Goal: Download file/media

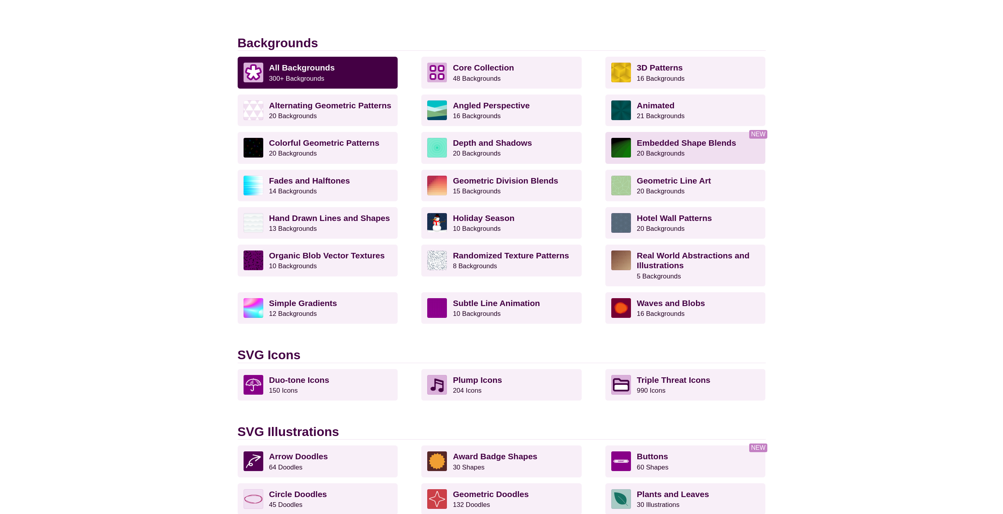
scroll to position [197, 0]
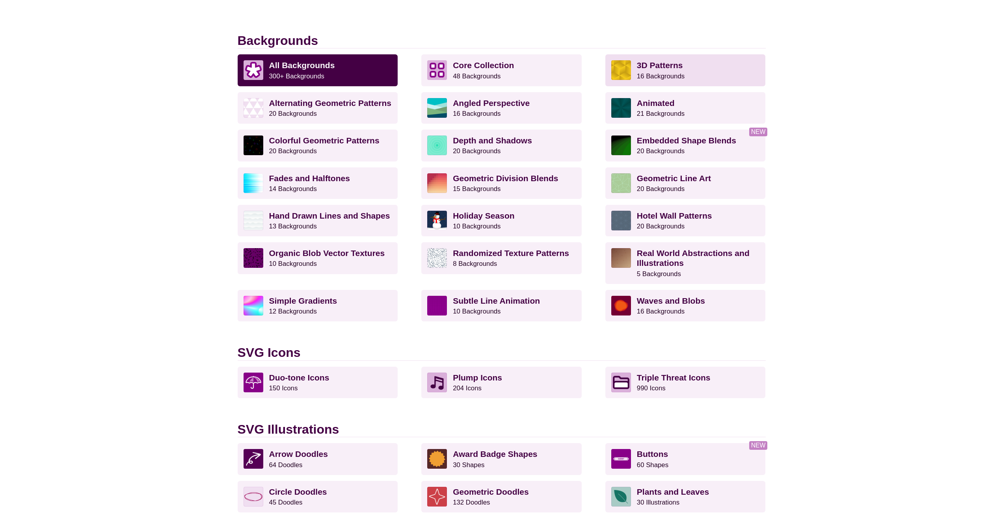
click at [652, 71] on p "3D Patterns 16 Backgrounds" at bounding box center [698, 70] width 123 height 20
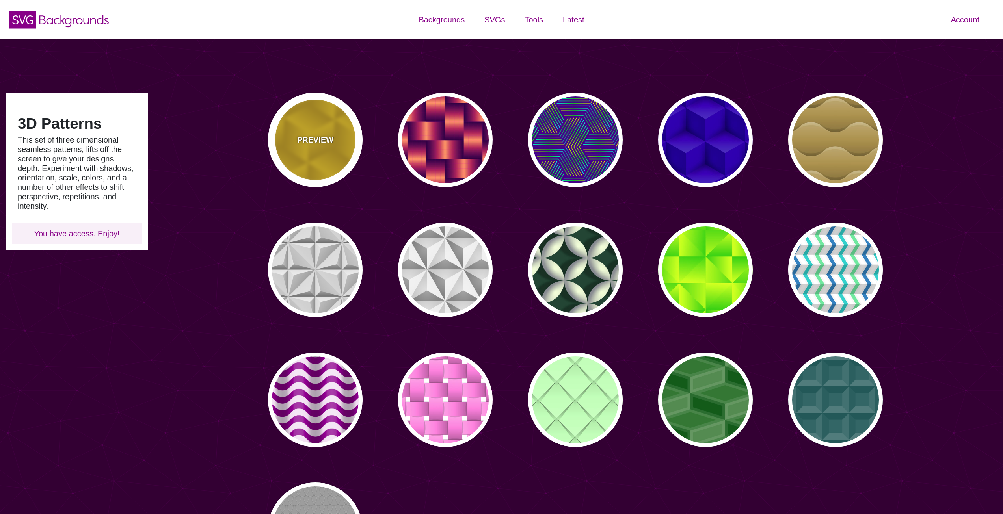
click at [320, 135] on p "PREVIEW" at bounding box center [315, 140] width 36 height 12
type input "#FFCC00"
type input "#CC9900"
type input "0"
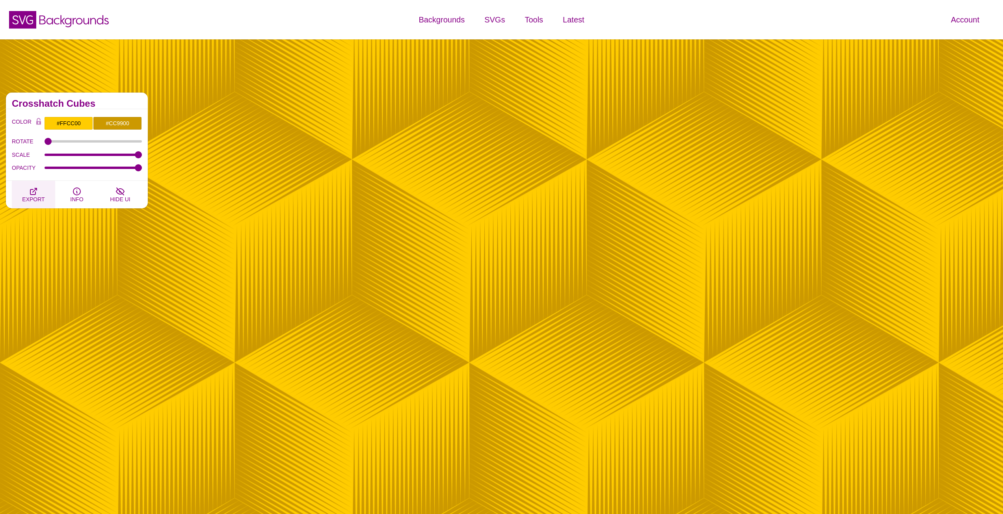
click at [35, 192] on icon "button" at bounding box center [33, 191] width 9 height 9
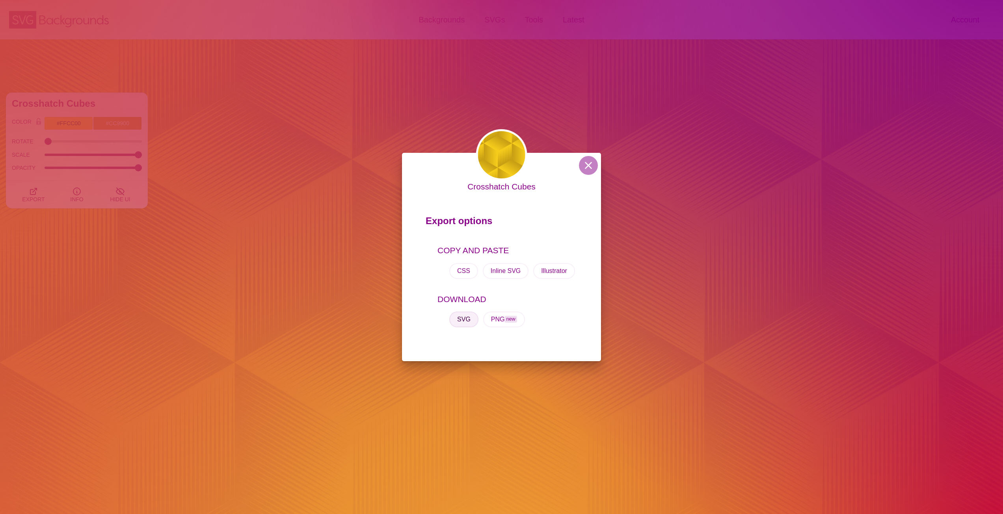
click at [467, 322] on button "SVG" at bounding box center [463, 320] width 29 height 16
click at [592, 164] on button at bounding box center [588, 165] width 19 height 19
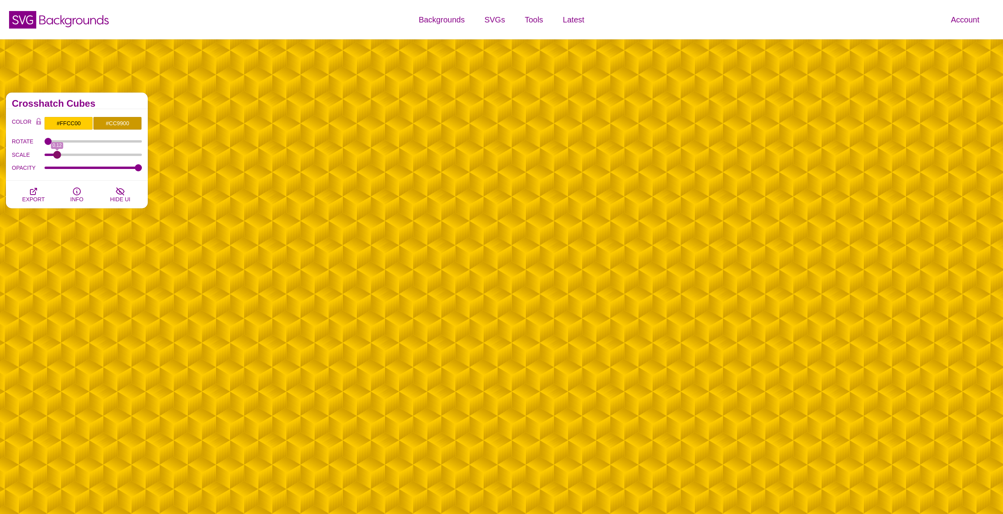
drag, startPoint x: 136, startPoint y: 156, endPoint x: 58, endPoint y: 159, distance: 78.5
type input "0.12"
click at [58, 156] on input "SCALE" at bounding box center [94, 154] width 98 height 3
click at [33, 196] on span "EXPORT" at bounding box center [33, 199] width 22 height 6
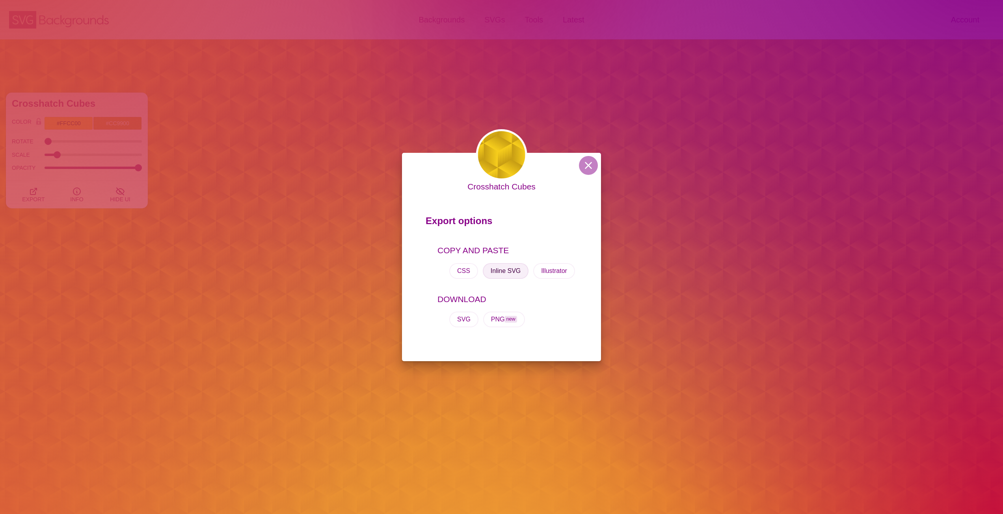
click at [511, 274] on button "Inline SVG" at bounding box center [506, 271] width 46 height 16
click at [469, 318] on button "SVG" at bounding box center [463, 320] width 29 height 16
click at [585, 169] on button at bounding box center [588, 165] width 19 height 19
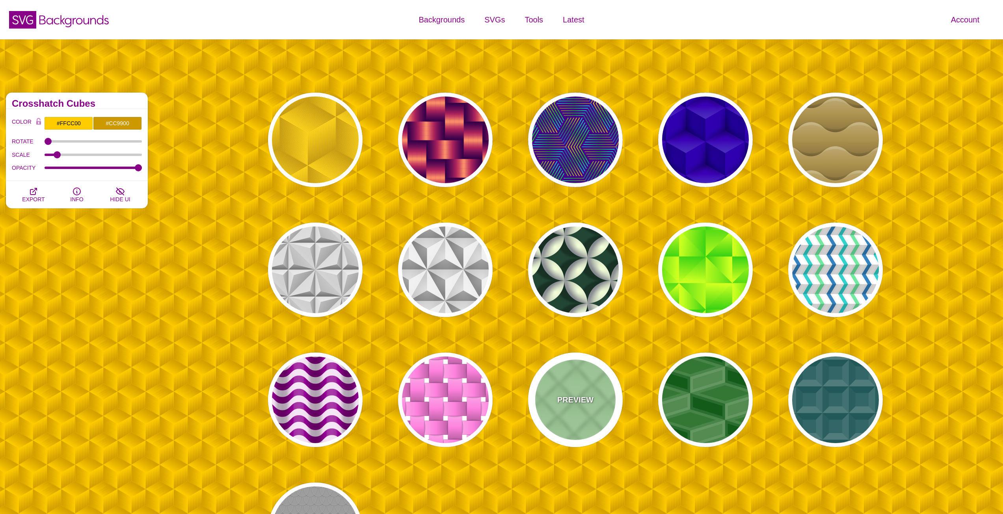
click at [598, 391] on div "PREVIEW" at bounding box center [575, 400] width 95 height 95
type input "#C3FFB9"
type input "100"
type input "1"
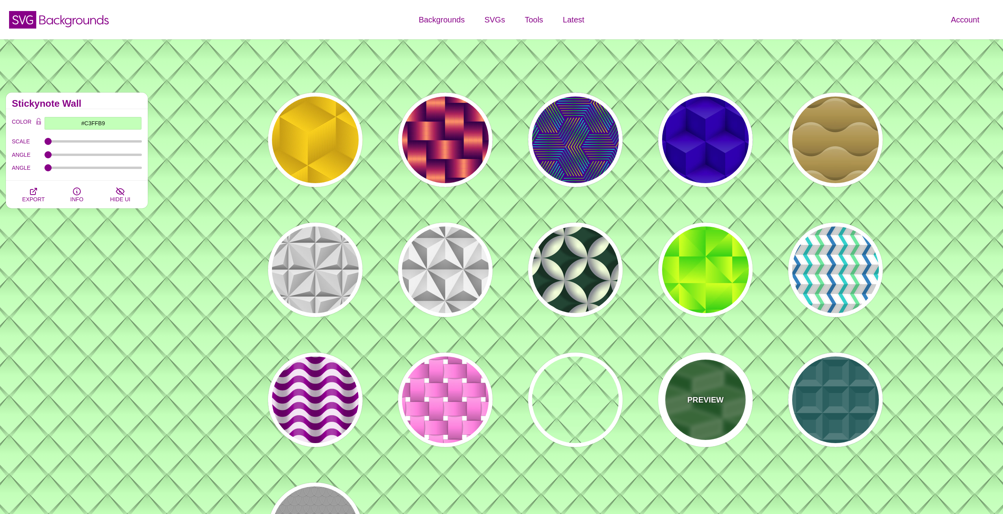
click at [722, 404] on p "PREVIEW" at bounding box center [705, 400] width 36 height 12
type input "#337733"
type input "#FFFFFF"
type input "0"
type input "2"
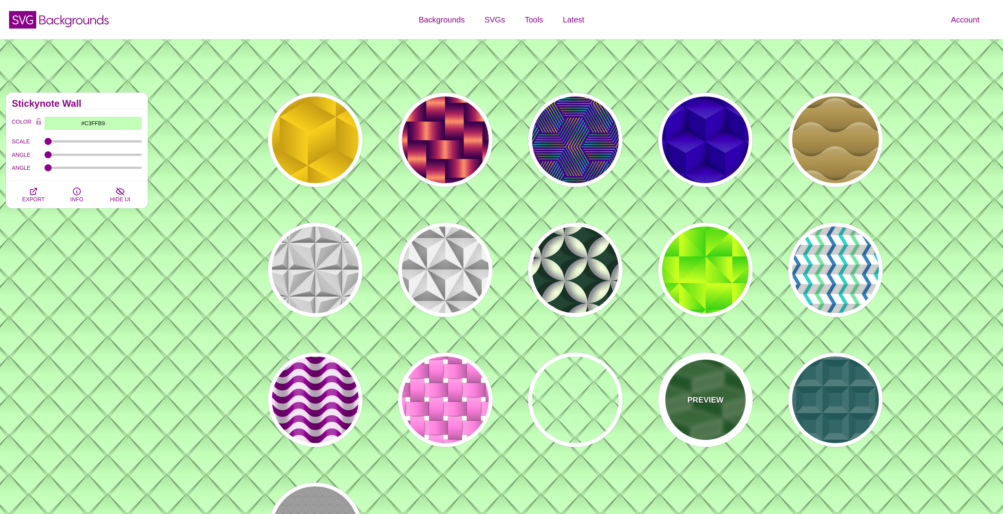
type input "10"
type input "0.1"
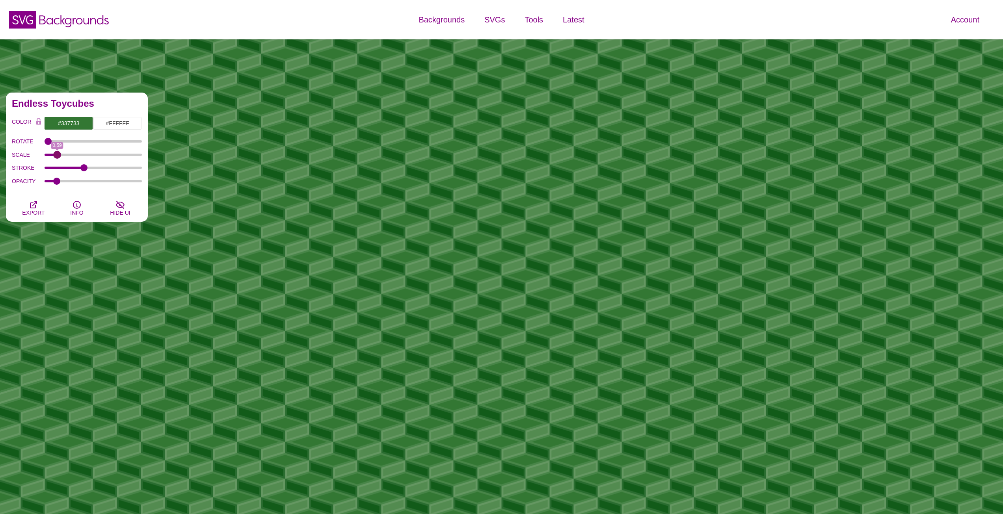
drag, startPoint x: 88, startPoint y: 154, endPoint x: 57, endPoint y: 157, distance: 31.3
type input "0.59"
click at [57, 156] on input "SCALE" at bounding box center [94, 154] width 98 height 3
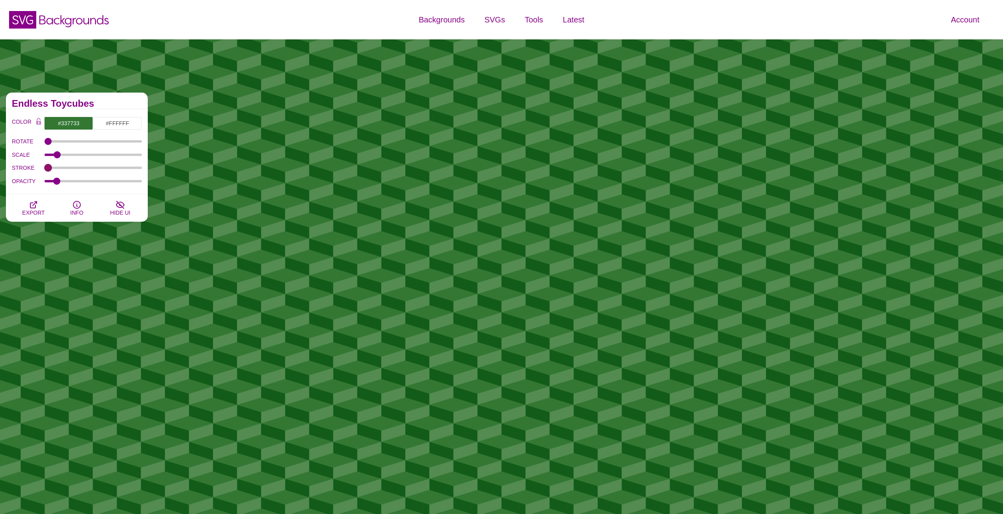
drag, startPoint x: 82, startPoint y: 167, endPoint x: 23, endPoint y: 173, distance: 59.4
type input "0"
click at [45, 169] on input "STROKE" at bounding box center [94, 167] width 98 height 3
click at [40, 206] on button "EXPORT" at bounding box center [33, 208] width 43 height 28
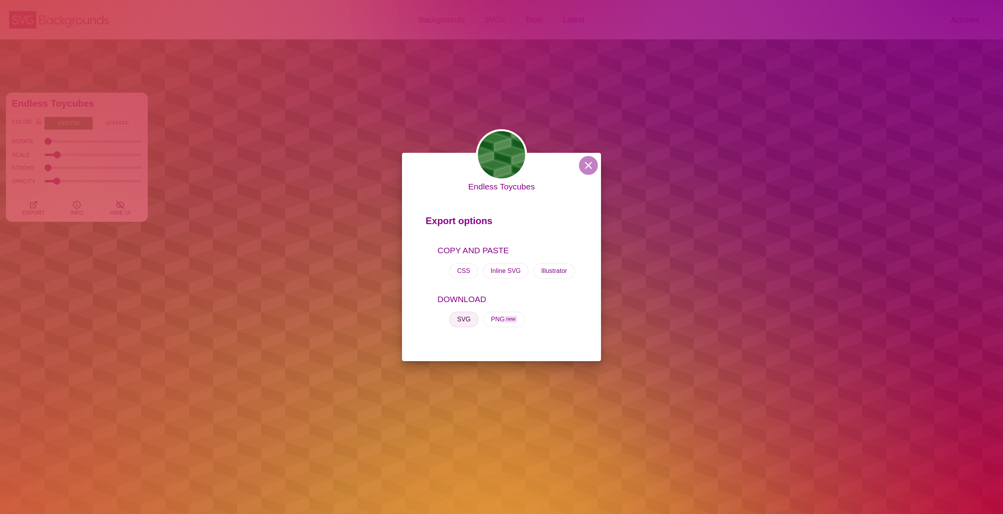
click at [469, 318] on button "SVG" at bounding box center [463, 320] width 29 height 16
click at [595, 165] on button at bounding box center [588, 165] width 19 height 19
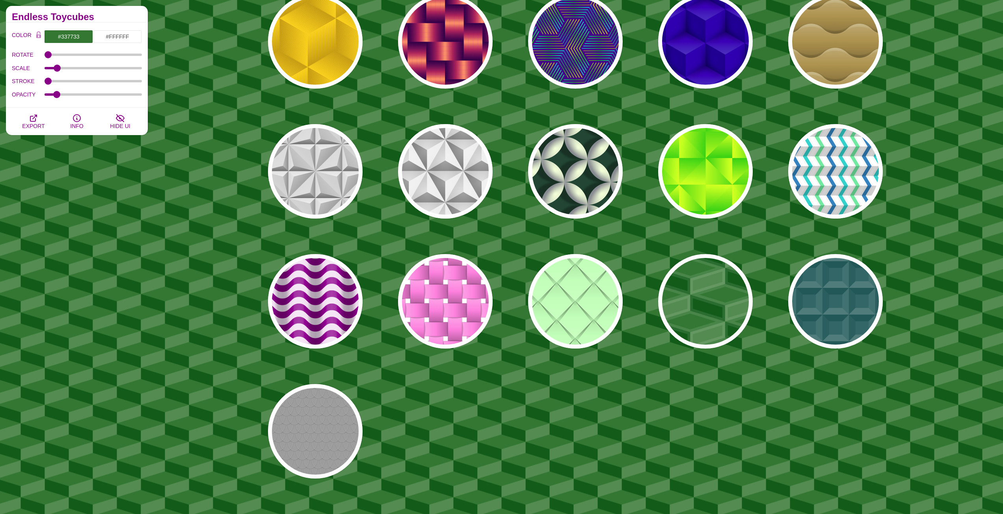
scroll to position [118, 0]
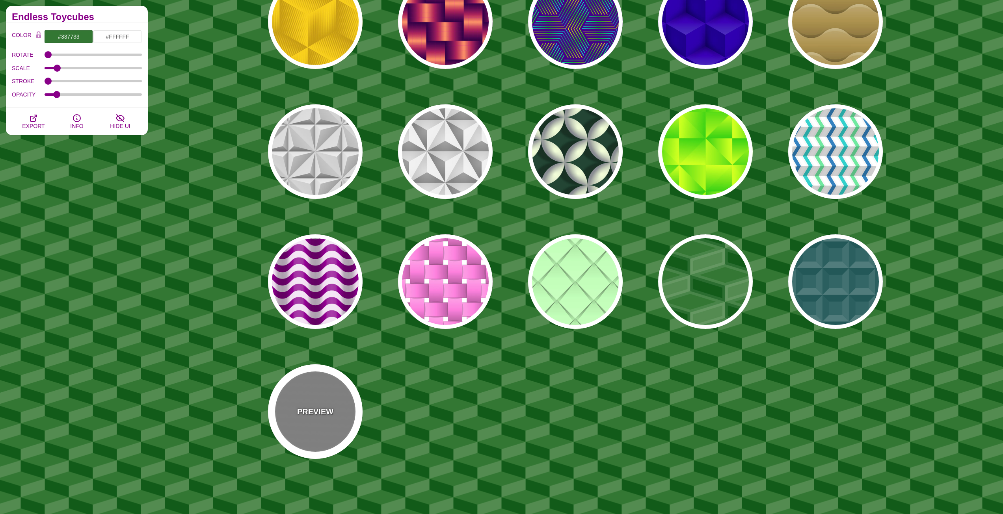
click at [329, 392] on div "PREVIEW" at bounding box center [315, 412] width 95 height 95
type input "#888888"
type input "#999999"
type input "30"
type input "7"
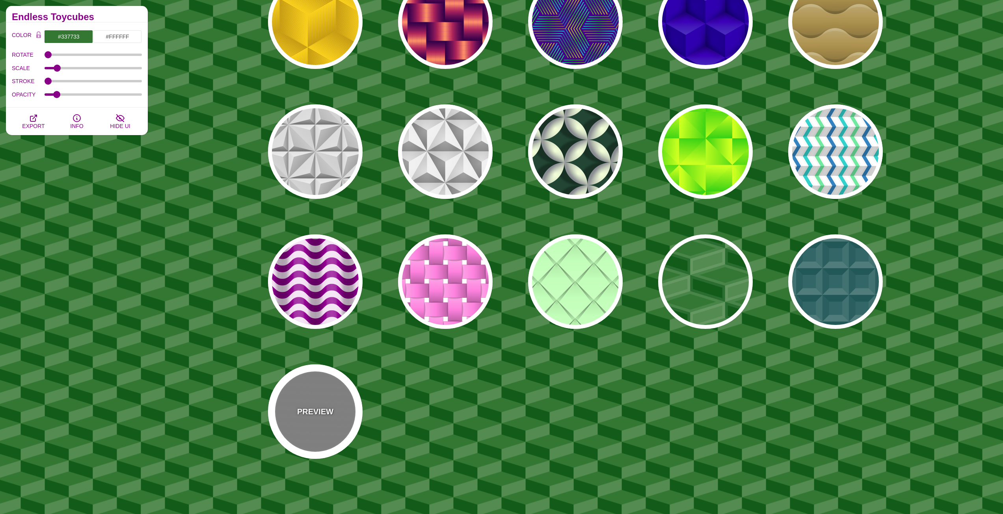
type input "0.5"
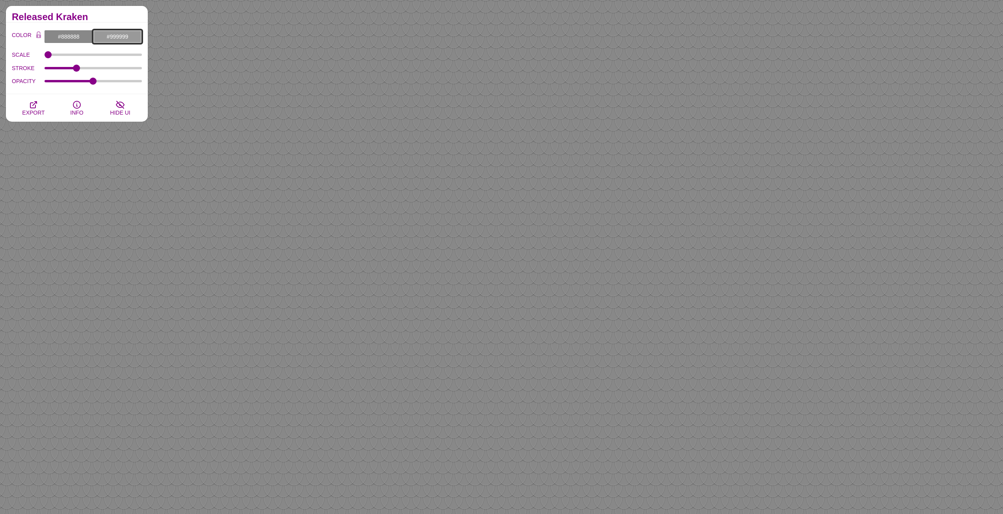
click at [119, 34] on input "#999999" at bounding box center [117, 36] width 49 height 13
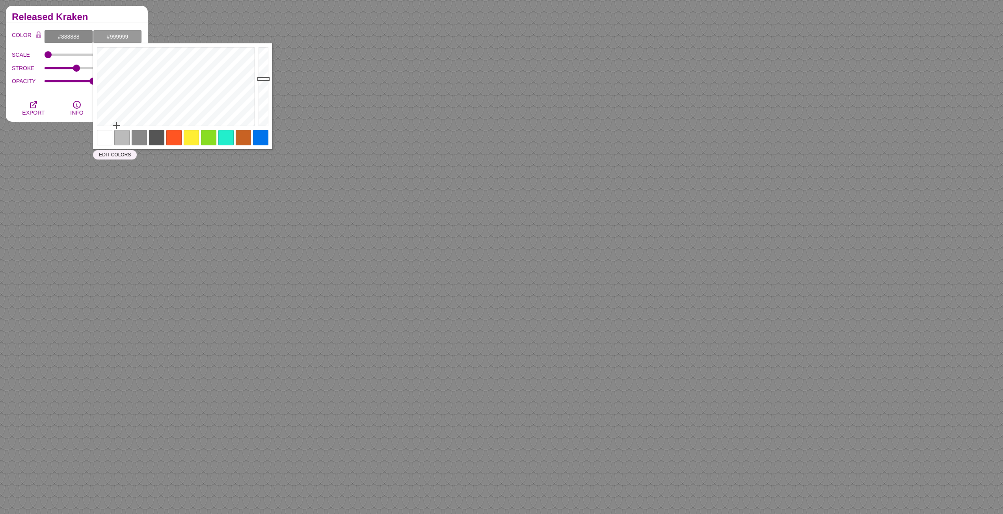
click at [107, 137] on div at bounding box center [104, 137] width 15 height 15
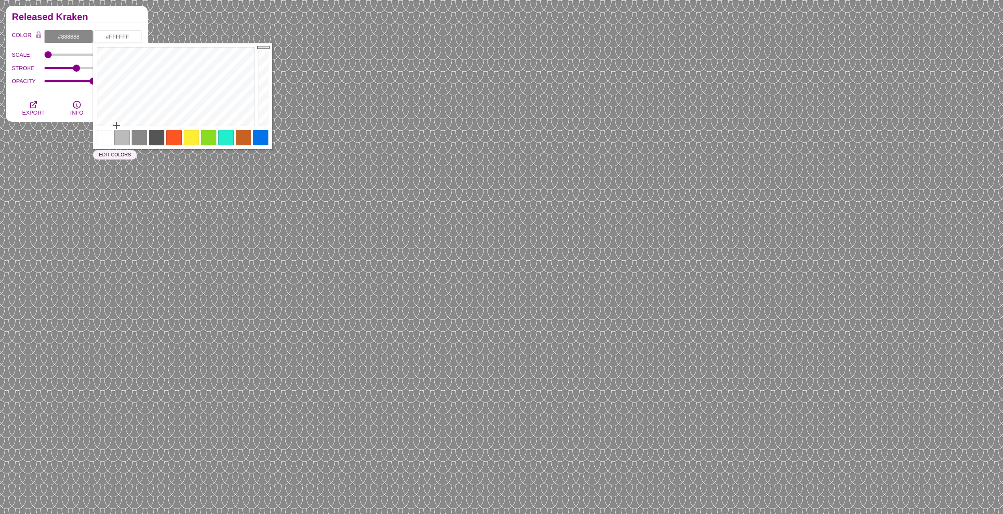
click at [124, 136] on div at bounding box center [121, 137] width 15 height 15
type input "#BBBBBB"
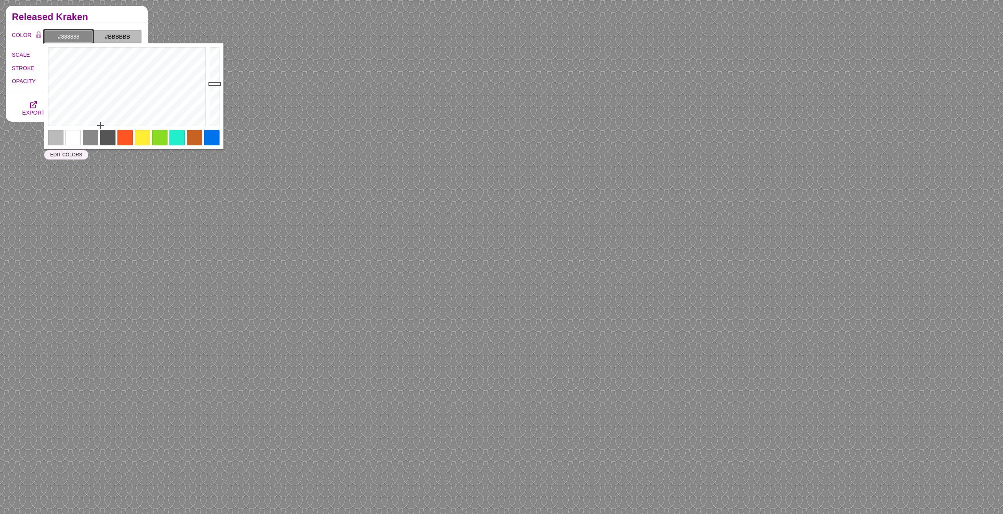
click at [67, 37] on input "#888888" at bounding box center [68, 36] width 49 height 13
click at [76, 134] on div at bounding box center [72, 137] width 15 height 15
type input "#FFFFFF"
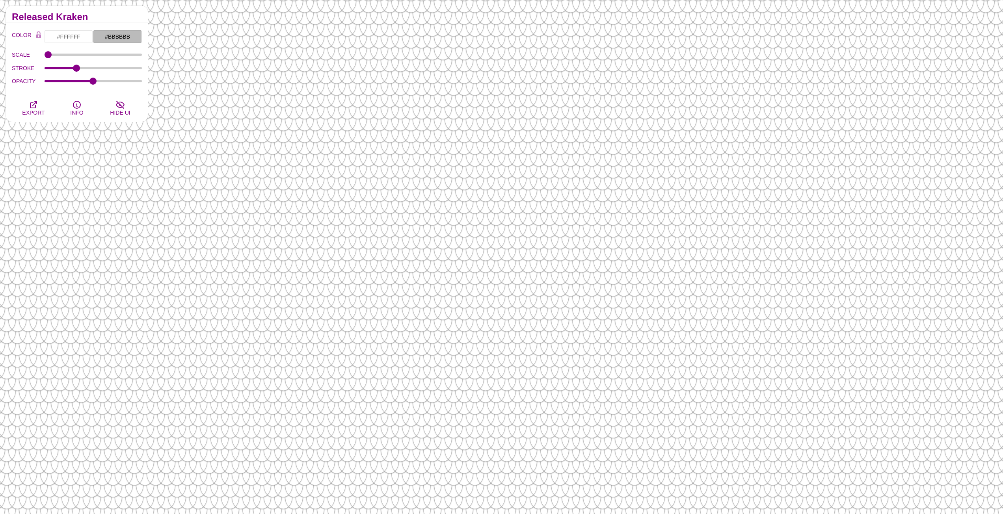
click at [107, 18] on h2 "Released Kraken" at bounding box center [77, 17] width 130 height 6
drag, startPoint x: 72, startPoint y: 69, endPoint x: 28, endPoint y: 66, distance: 44.2
type input "1"
click at [45, 67] on input "STROKE" at bounding box center [94, 68] width 98 height 3
click at [38, 106] on icon "button" at bounding box center [33, 104] width 9 height 9
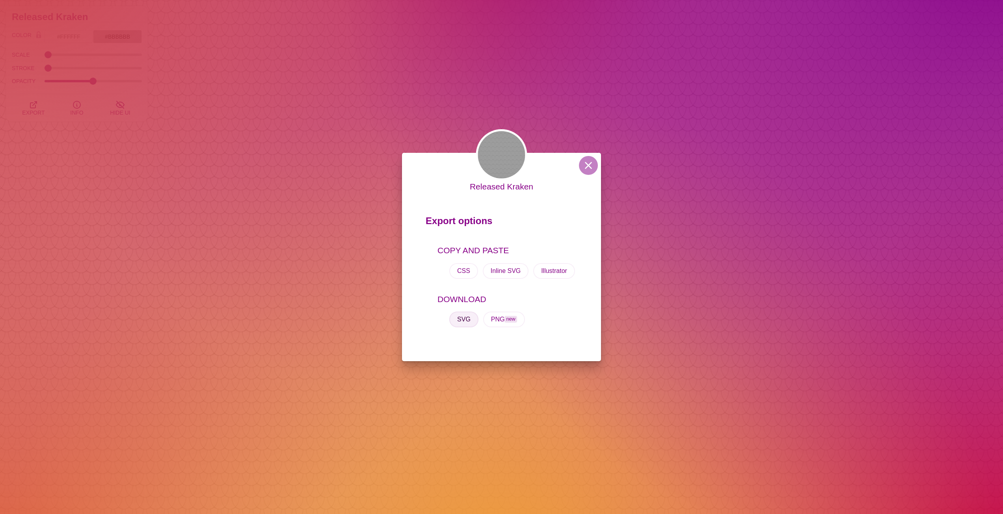
click at [463, 322] on button "SVG" at bounding box center [463, 320] width 29 height 16
click at [810, 138] on div "Released Kraken Export options COPY AND PASTE CSS Inline SVG Illustrator DOWNLO…" at bounding box center [501, 257] width 1003 height 514
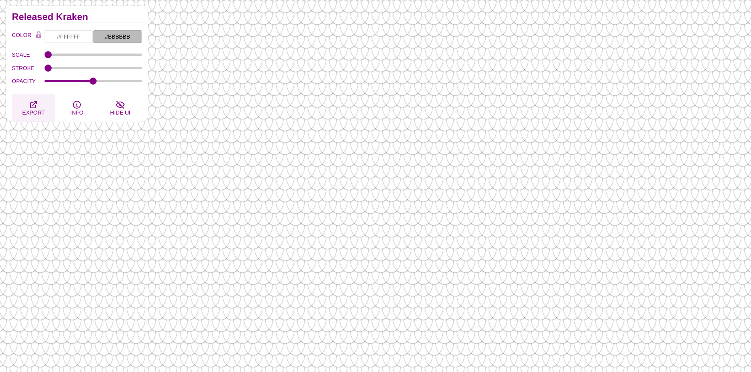
click at [32, 110] on span "EXPORT" at bounding box center [33, 113] width 22 height 6
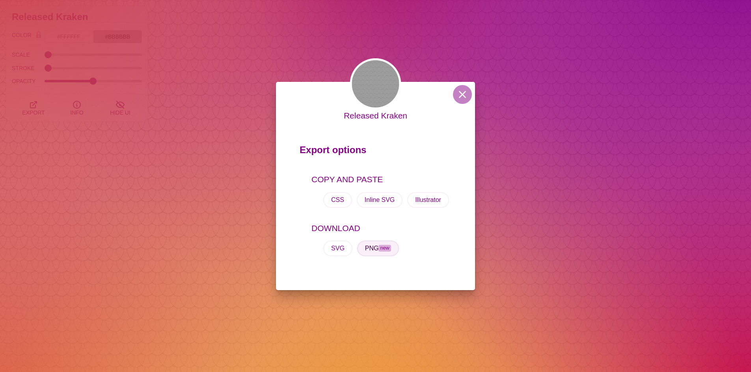
click at [380, 249] on span "new" at bounding box center [384, 248] width 12 height 7
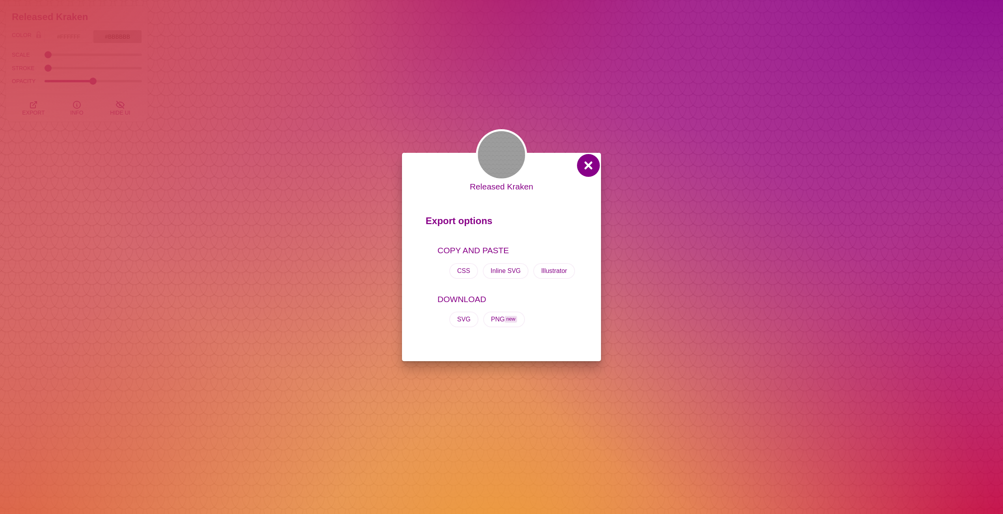
click at [593, 169] on button at bounding box center [588, 165] width 19 height 19
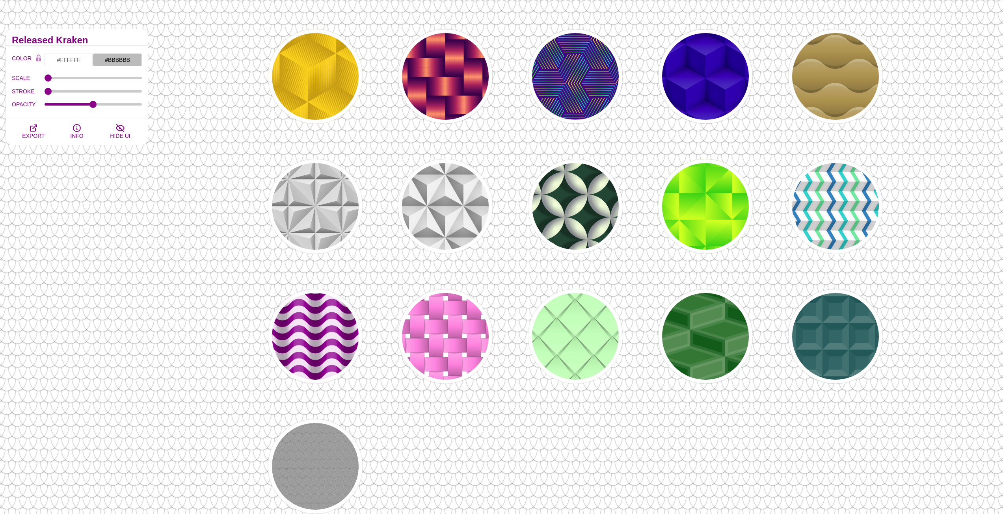
scroll to position [0, 0]
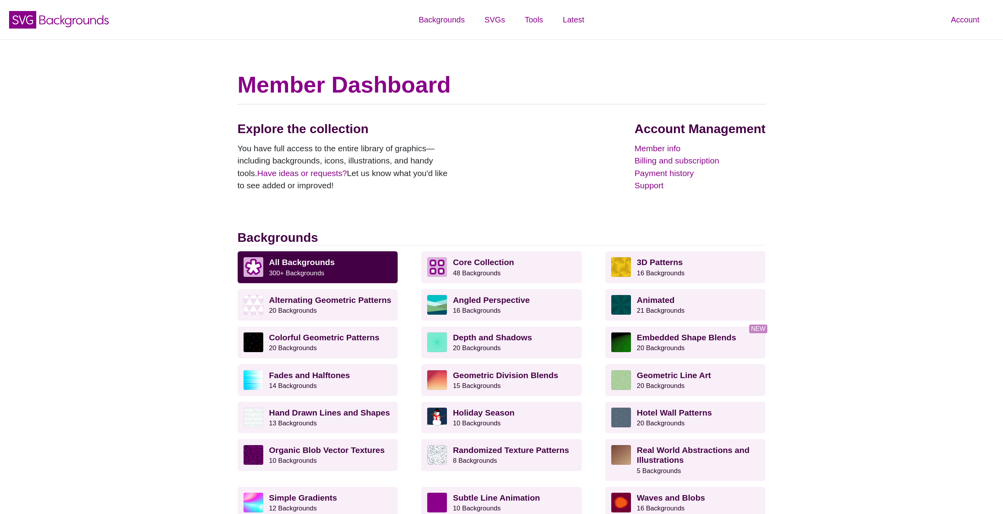
scroll to position [197, 0]
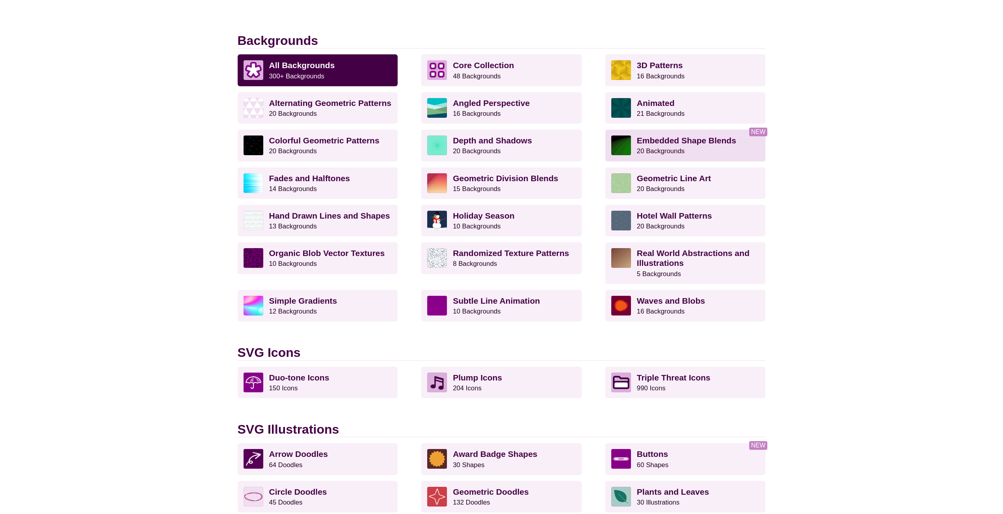
click at [715, 141] on strong "Embedded Shape Blends" at bounding box center [686, 140] width 99 height 9
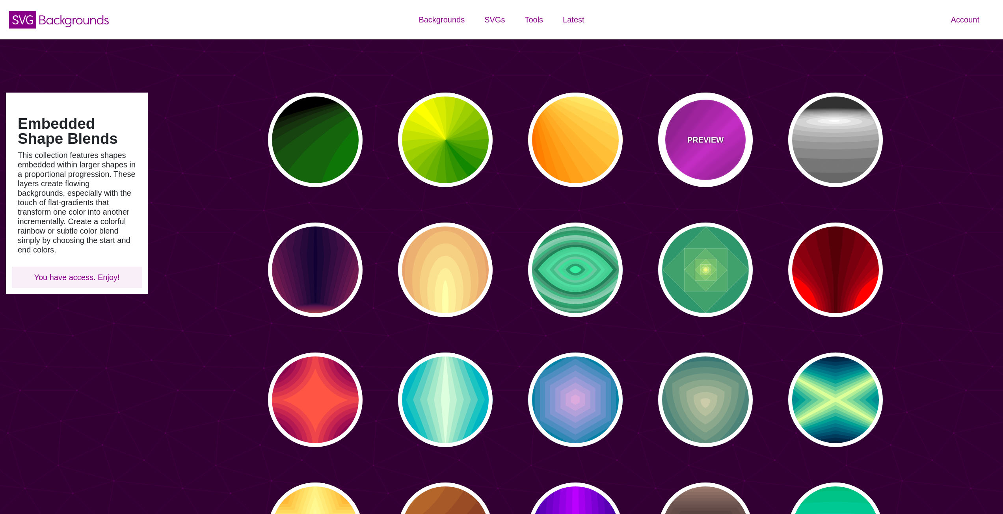
type input "#450057"
type input "#FFFFFF"
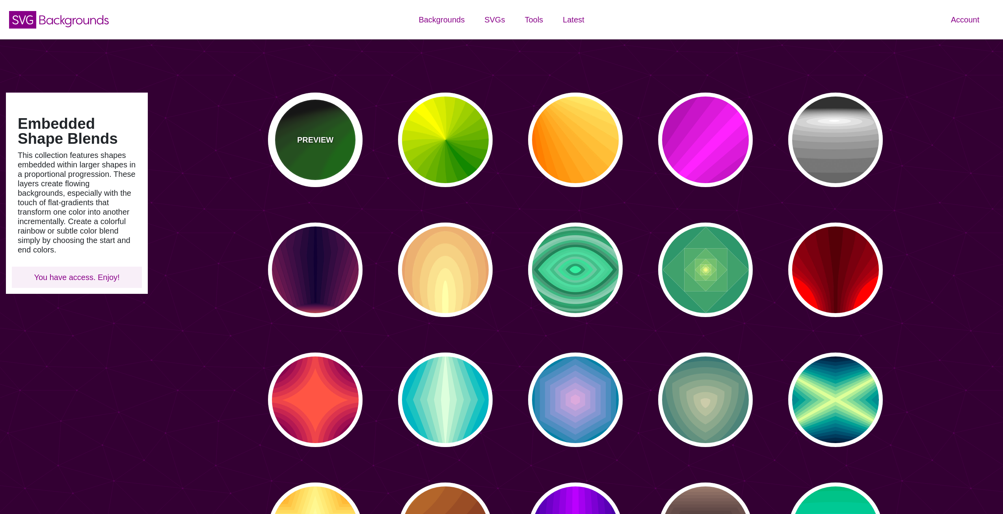
click at [312, 119] on div "PREVIEW" at bounding box center [315, 140] width 95 height 95
type input "#000000"
type input "#008800"
type input "0"
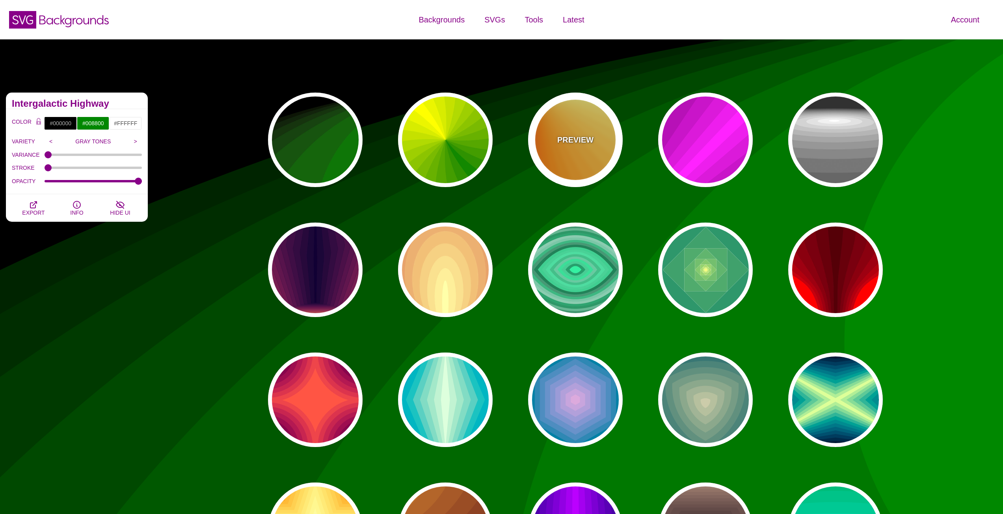
click at [583, 137] on p "PREVIEW" at bounding box center [575, 140] width 36 height 12
type input "#FF6600"
type input "#FFFF88"
type input "1"
type input "0.2"
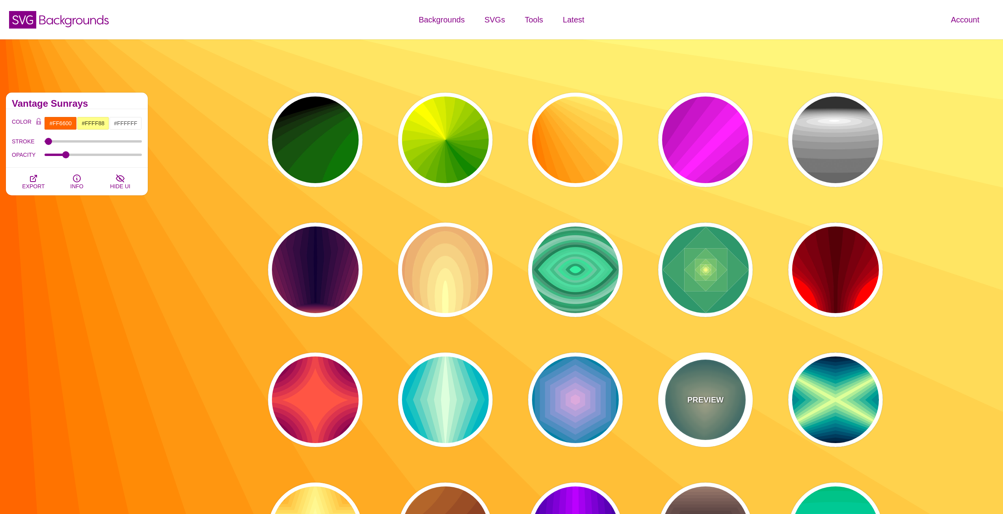
click at [729, 389] on div "PREVIEW" at bounding box center [705, 400] width 95 height 95
type input "#001133"
type input "#CCCCAA"
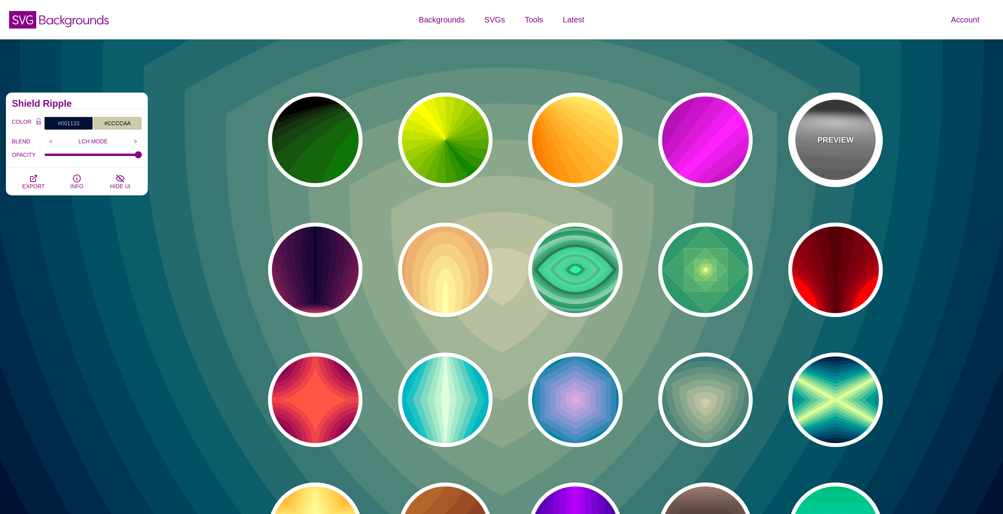
click at [849, 153] on div "PREVIEW" at bounding box center [835, 140] width 95 height 95
type input "#222222"
type input "#333333"
type input "0"
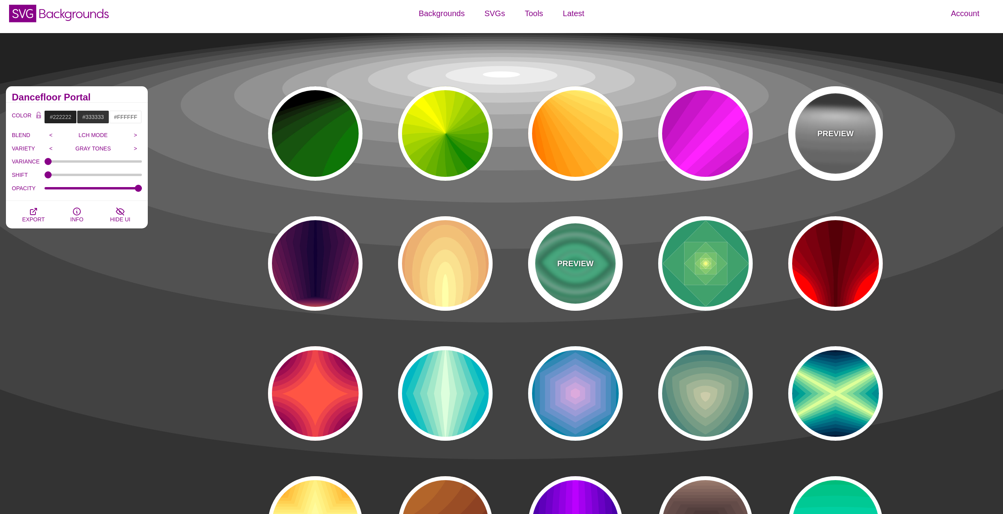
scroll to position [158, 0]
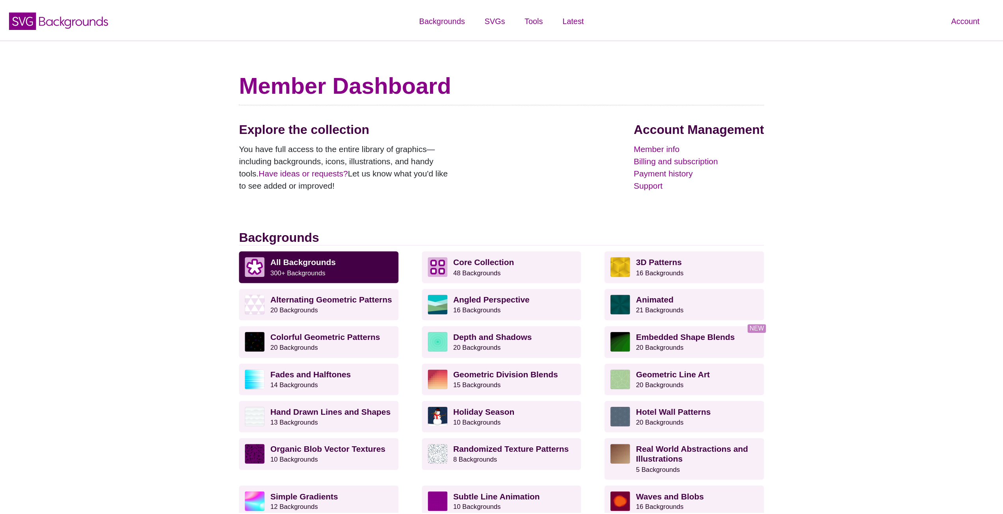
scroll to position [197, 0]
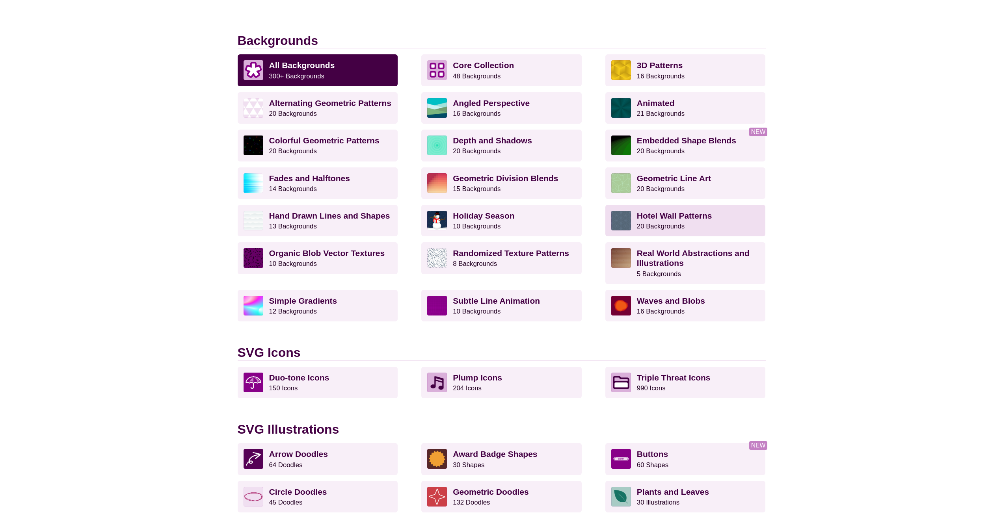
click at [668, 212] on strong "Hotel Wall Patterns" at bounding box center [674, 215] width 75 height 9
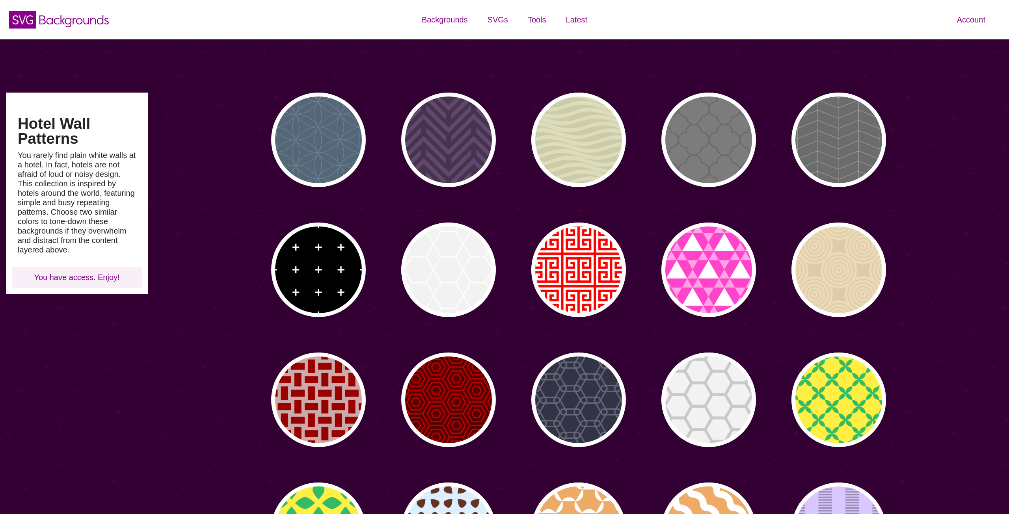
type input "#450057"
type input "#FFFFFF"
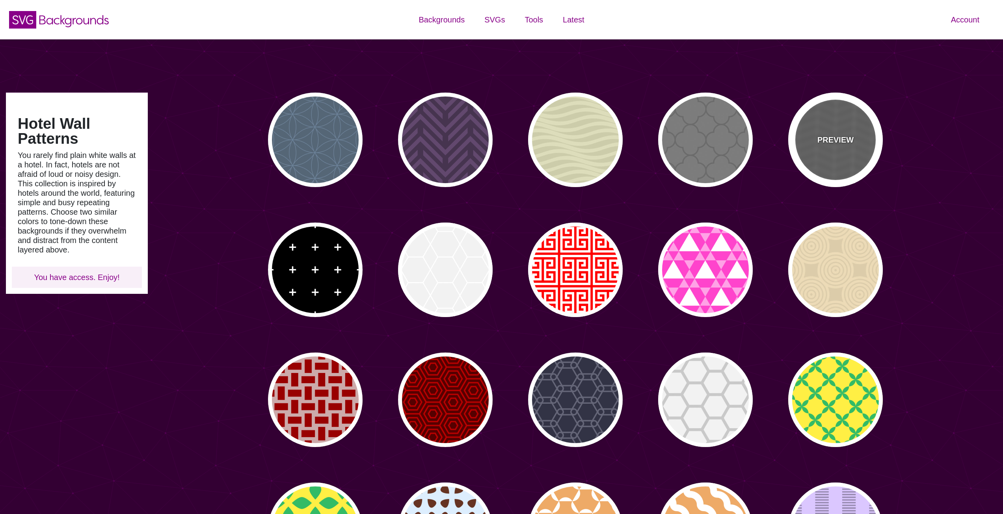
click at [850, 136] on p "PREVIEW" at bounding box center [835, 140] width 36 height 12
type input "#555555"
type input "#888888"
type input "20"
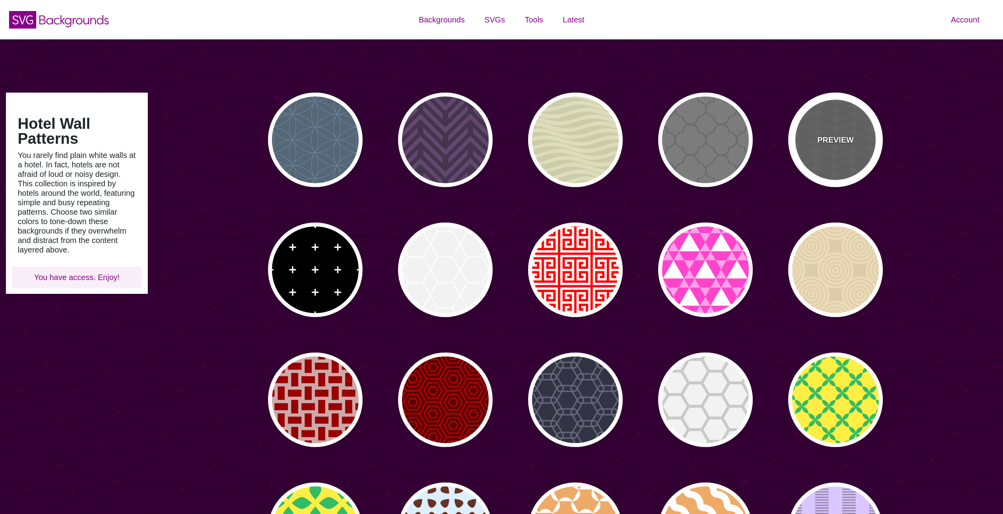
type input "5"
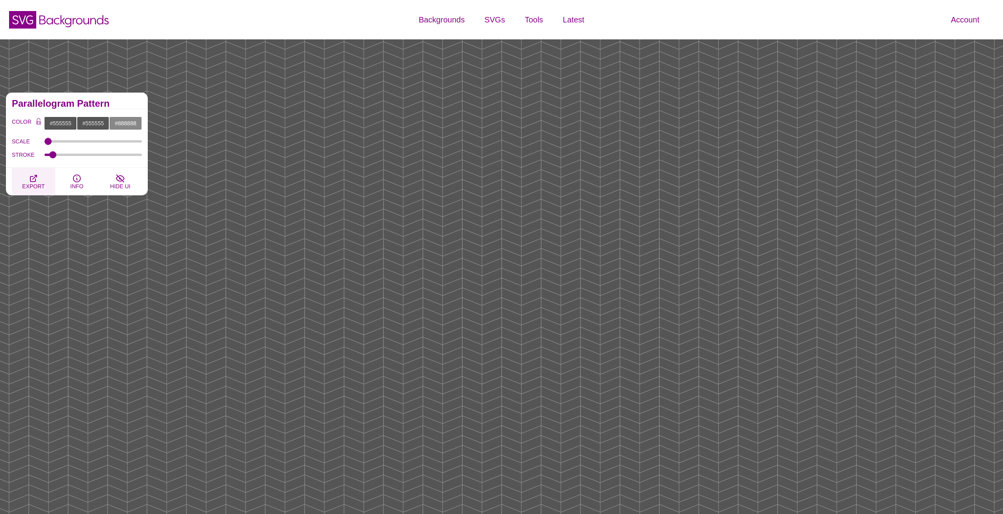
click at [33, 183] on span "EXPORT" at bounding box center [33, 186] width 22 height 6
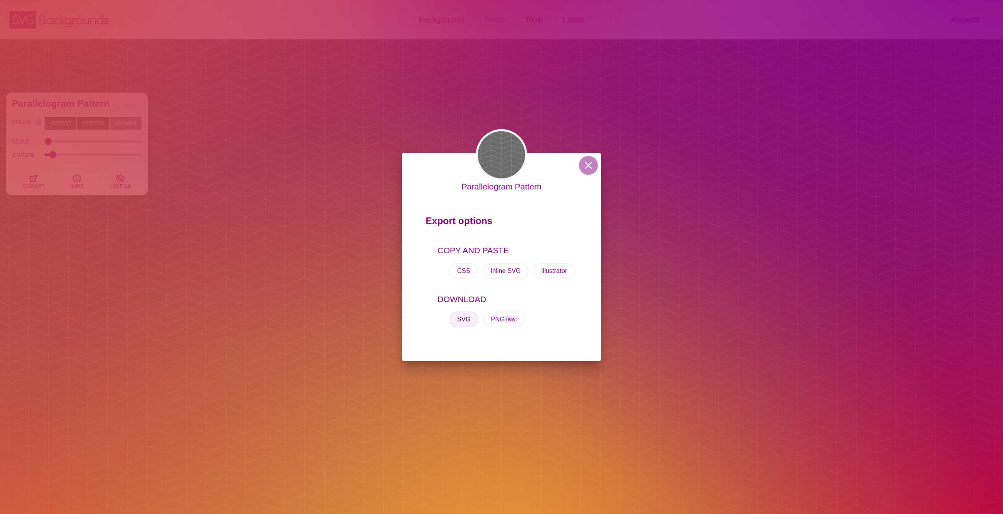
click at [467, 317] on button "SVG" at bounding box center [463, 320] width 29 height 16
click at [590, 167] on button at bounding box center [588, 165] width 19 height 19
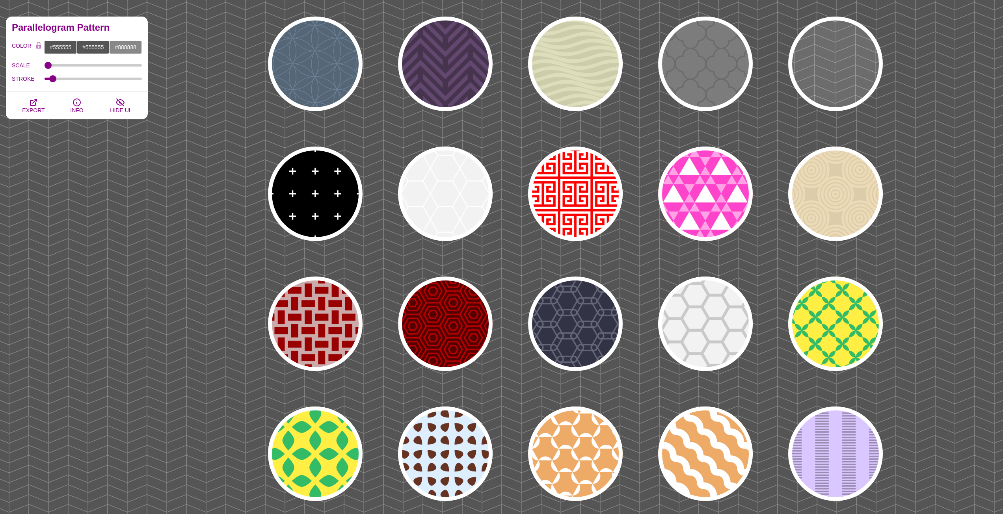
scroll to position [197, 0]
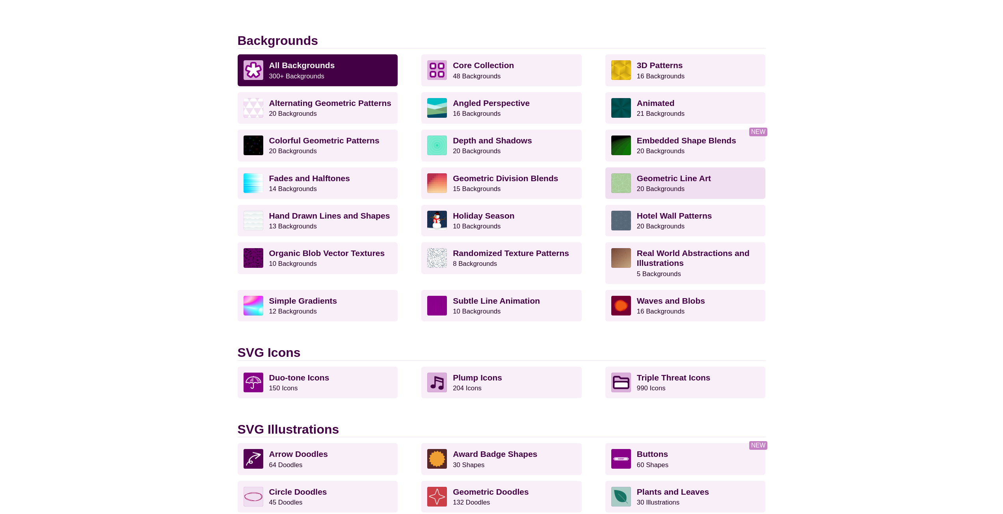
scroll to position [197, 0]
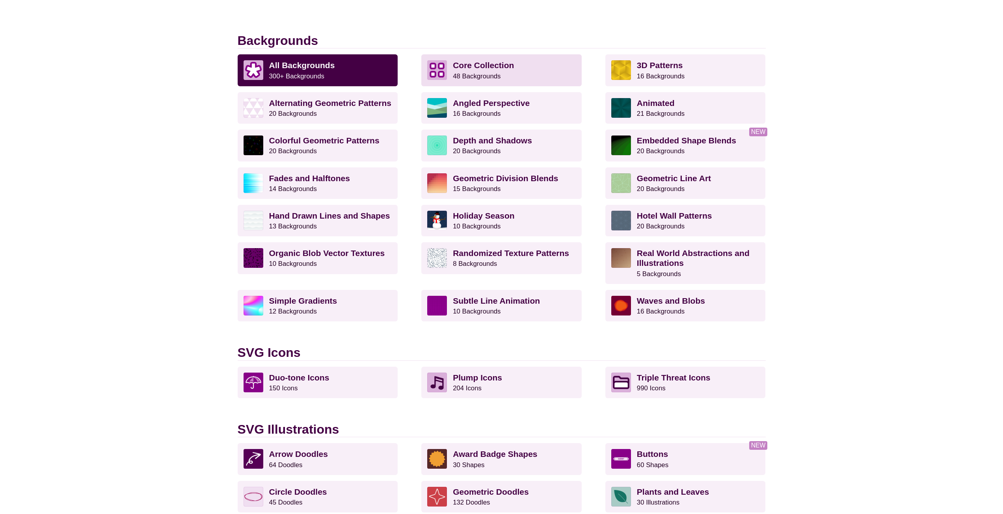
click at [473, 71] on p "Core Collection 48 Backgrounds" at bounding box center [514, 70] width 123 height 20
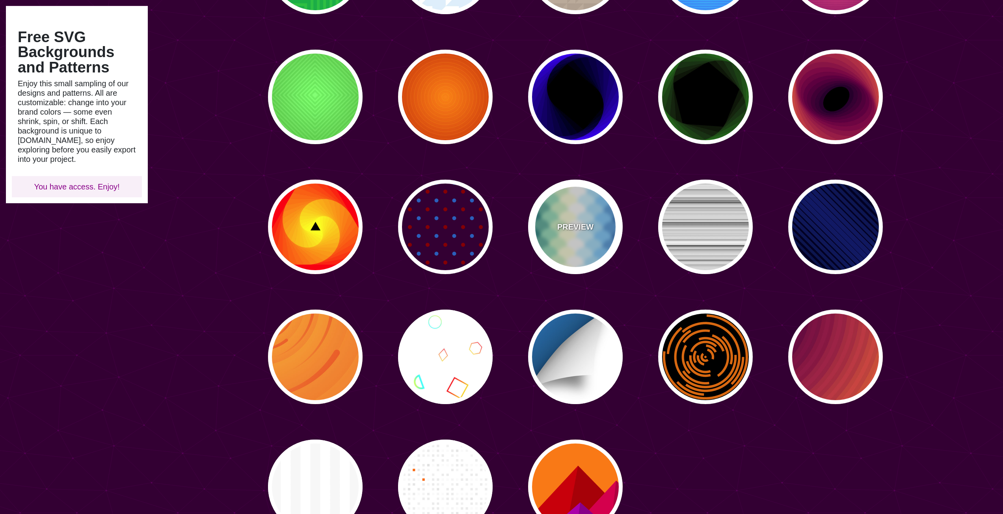
scroll to position [906, 0]
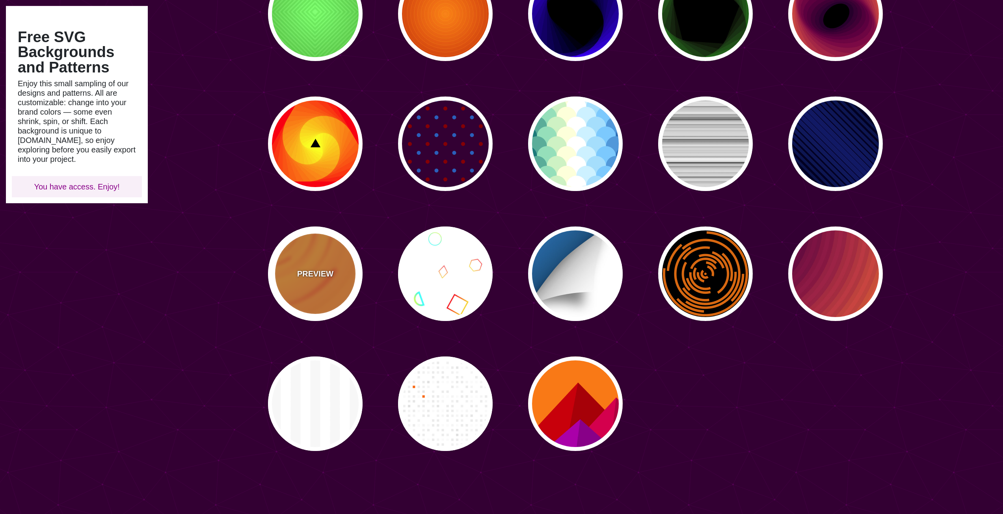
click at [344, 270] on div "PREVIEW" at bounding box center [315, 274] width 95 height 95
type input "#EE5522"
type input "#FFBB33"
type input "0"
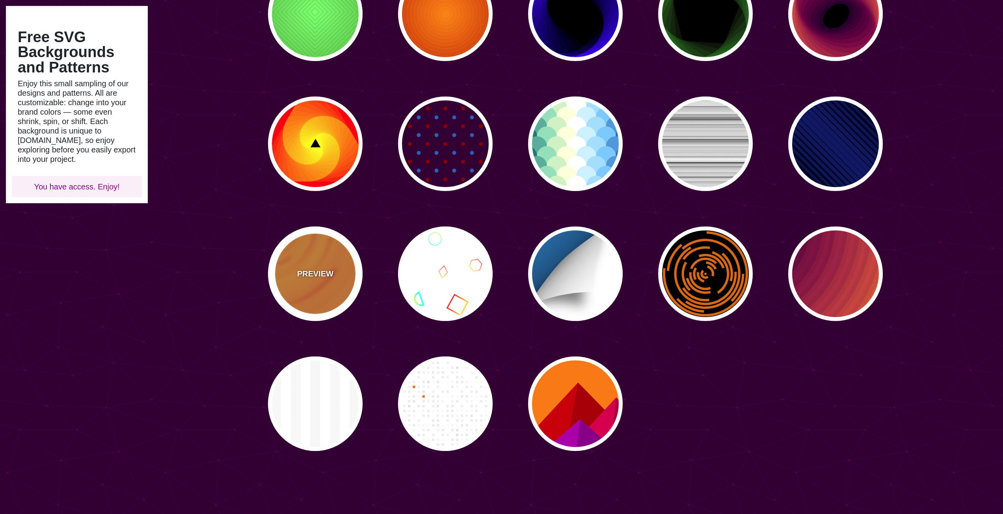
type input "0"
type input "0.1"
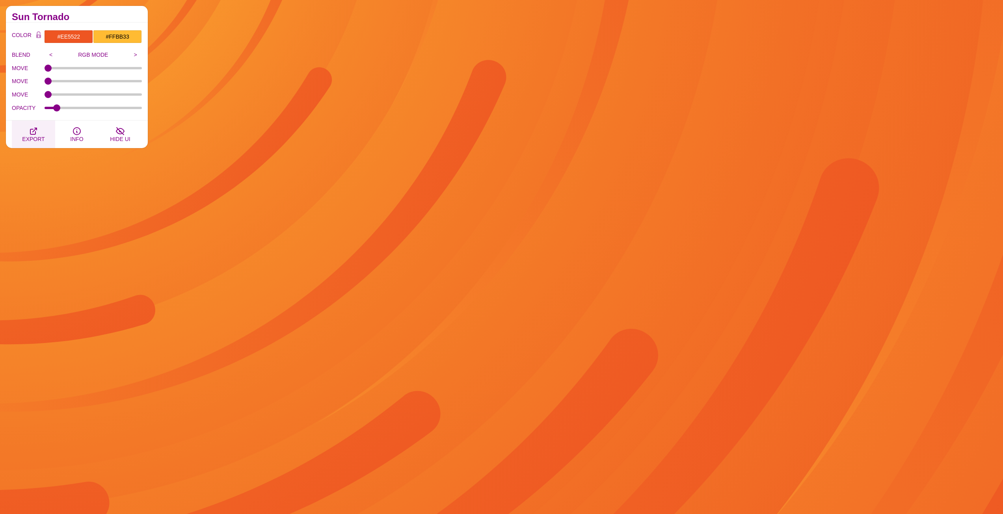
click at [35, 134] on icon "button" at bounding box center [33, 131] width 6 height 6
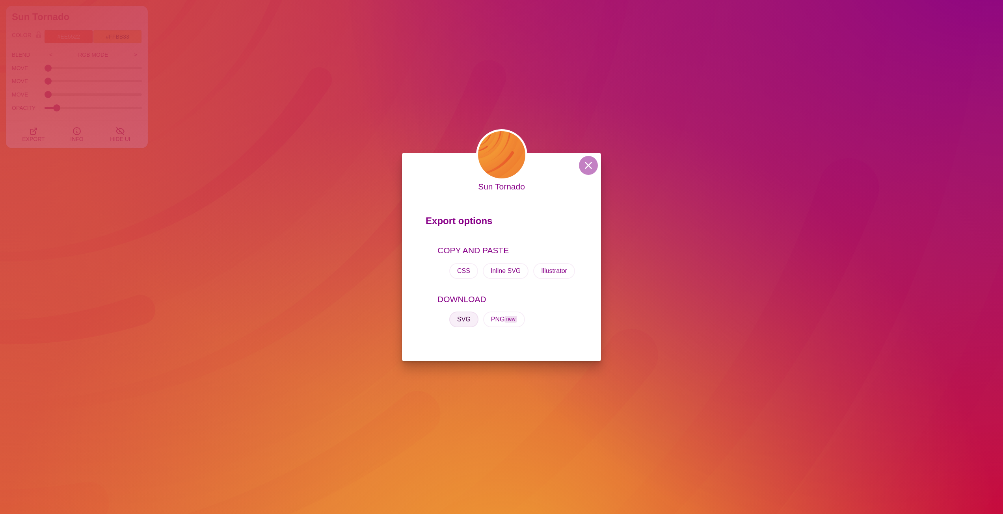
click at [452, 319] on button "SVG" at bounding box center [463, 320] width 29 height 16
click at [499, 323] on button "PNG new" at bounding box center [504, 320] width 42 height 16
